Goal: Navigation & Orientation: Find specific page/section

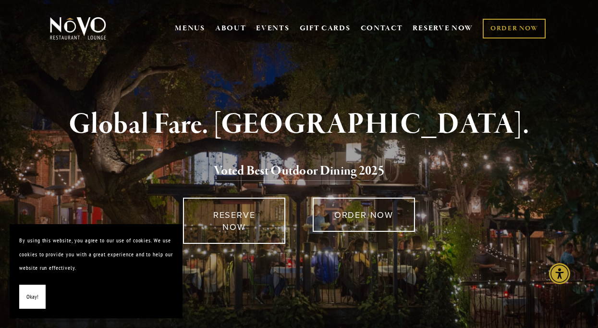
scroll to position [2, 0]
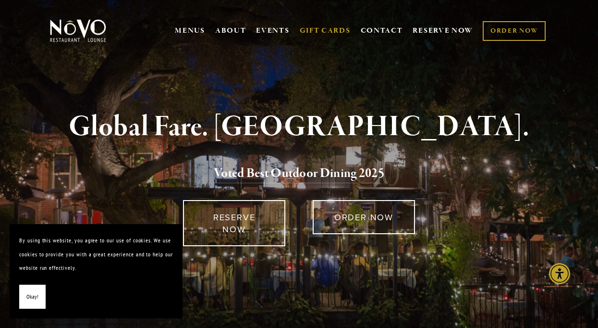
click at [310, 30] on link "GIFT CARDS" at bounding box center [325, 31] width 51 height 18
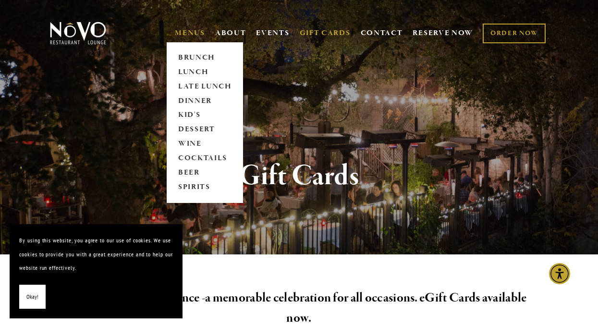
click at [190, 30] on link "MENUS" at bounding box center [190, 33] width 30 height 10
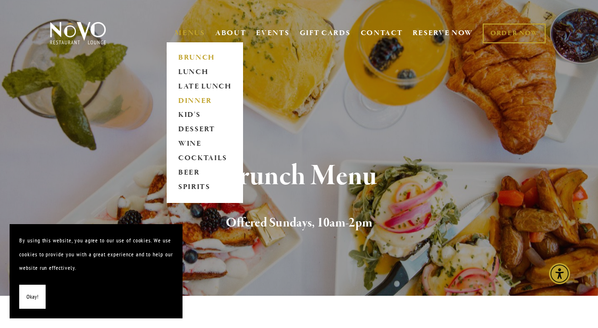
click at [193, 102] on link "DINNER" at bounding box center [205, 101] width 60 height 14
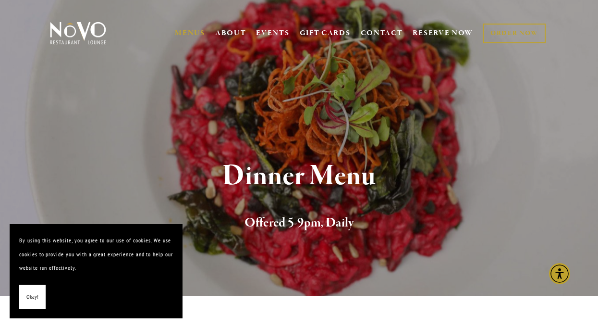
drag, startPoint x: 31, startPoint y: 296, endPoint x: 63, endPoint y: 285, distance: 33.9
click at [34, 295] on span "Okay!" at bounding box center [32, 297] width 12 height 14
